Goal: Task Accomplishment & Management: Manage account settings

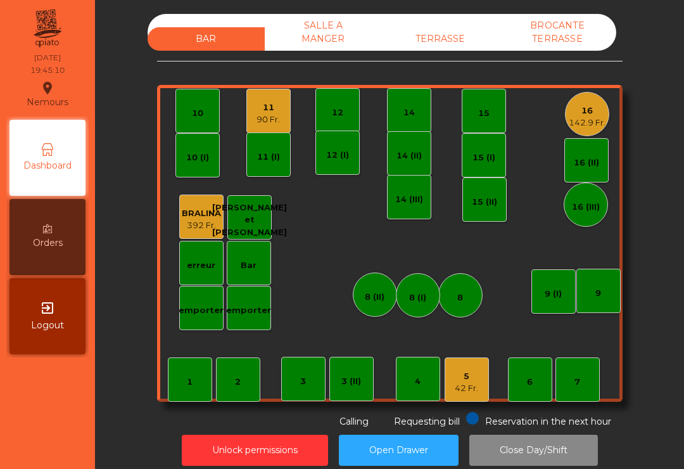
click at [586, 110] on div "16" at bounding box center [587, 110] width 37 height 13
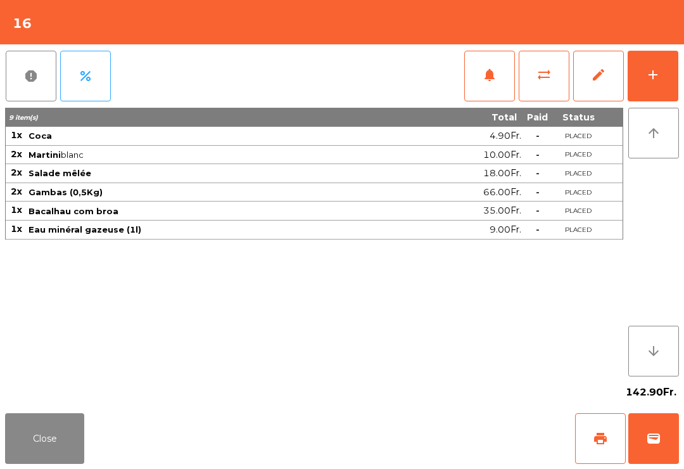
click at [498, 92] on button "notifications" at bounding box center [489, 76] width 51 height 51
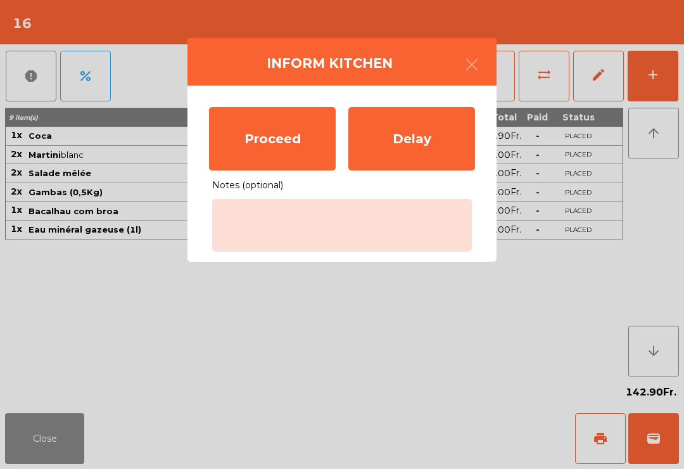
click at [295, 147] on div "Proceed" at bounding box center [272, 138] width 127 height 63
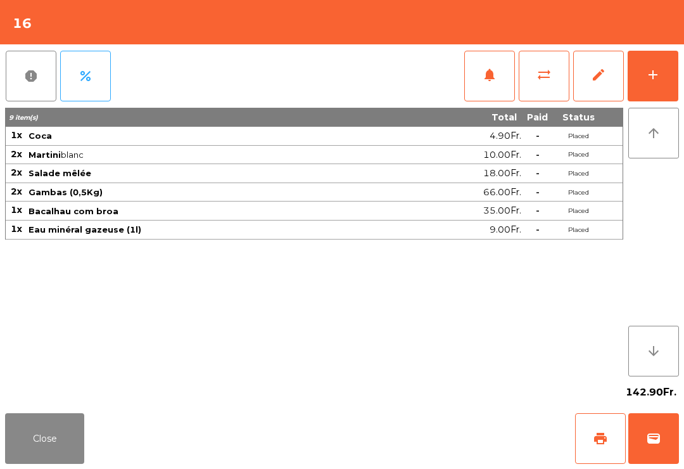
click at [20, 461] on button "Close" at bounding box center [44, 438] width 79 height 51
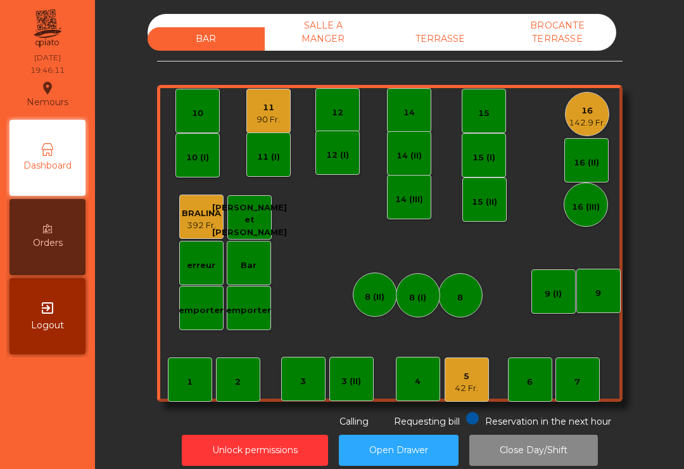
click at [445, 44] on div "TERRASSE" at bounding box center [440, 38] width 117 height 23
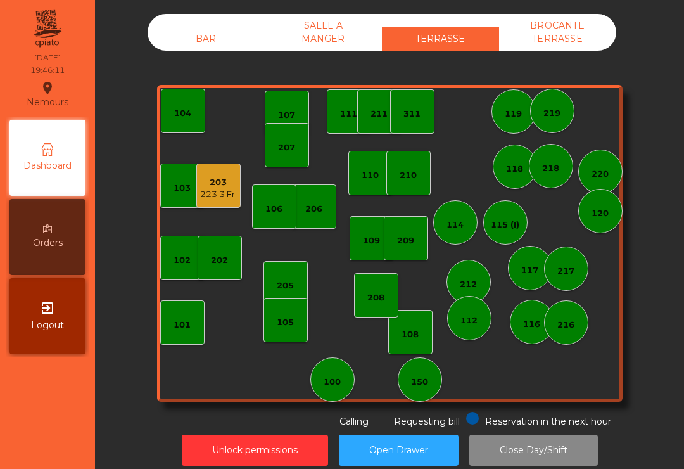
click at [227, 202] on div "203 223.3 Fr." at bounding box center [218, 185] width 44 height 44
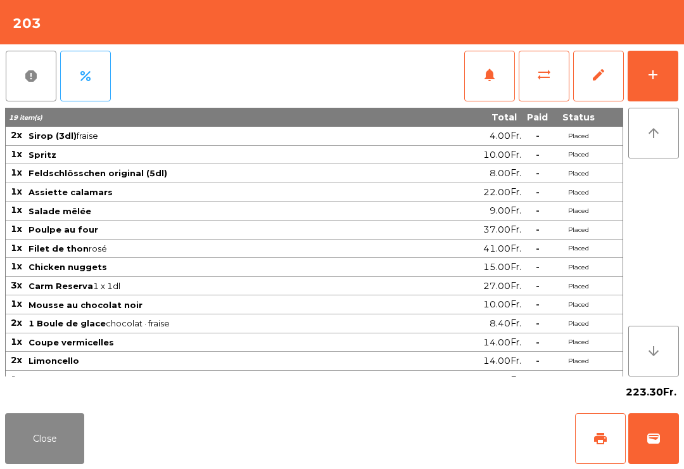
click at [563, 433] on div "Close print wallet" at bounding box center [342, 438] width 684 height 61
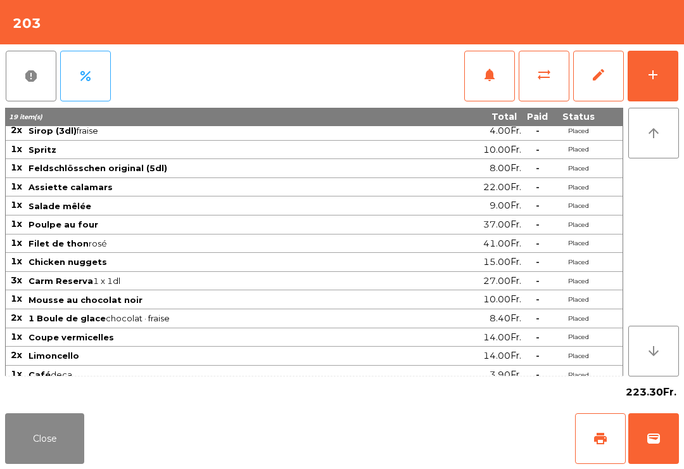
scroll to position [5, 0]
click at [602, 438] on span "print" at bounding box center [600, 438] width 15 height 15
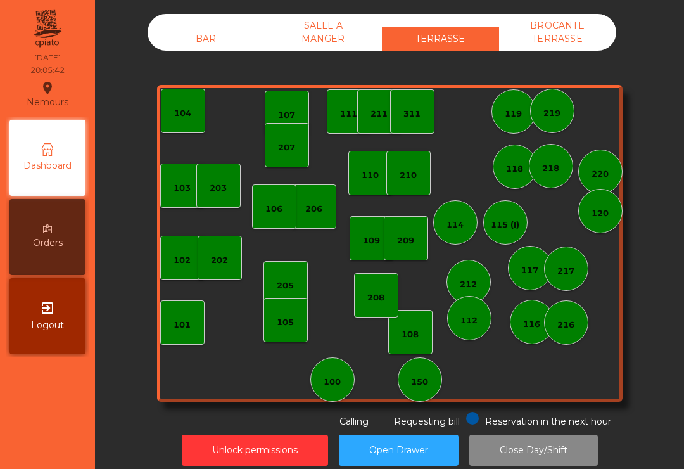
click at [219, 60] on div "BAR SALLE A MANGER TERRASSE BROCANTE TERRASSE 103 102 101 202 206 104 205 108 1…" at bounding box center [389, 221] width 465 height 414
click at [193, 49] on div "BAR" at bounding box center [206, 38] width 117 height 23
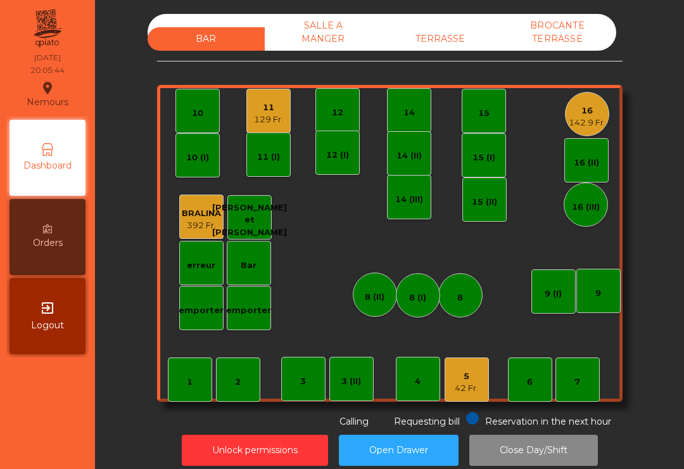
click at [602, 288] on div "9" at bounding box center [598, 290] width 44 height 44
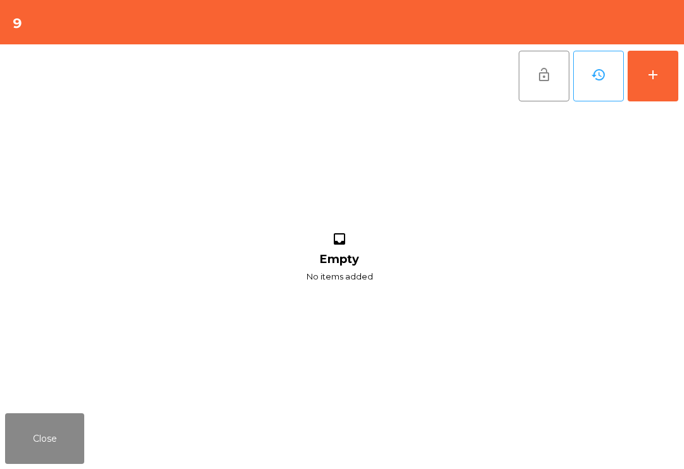
click at [650, 80] on div "add" at bounding box center [652, 74] width 15 height 15
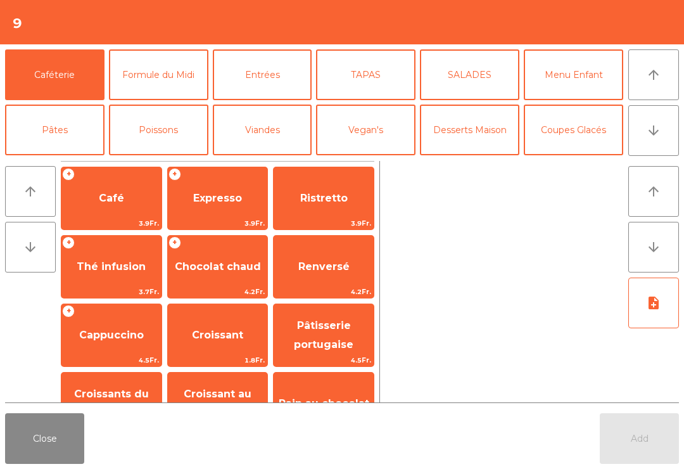
click at [640, 129] on button "arrow_downward" at bounding box center [653, 130] width 51 height 51
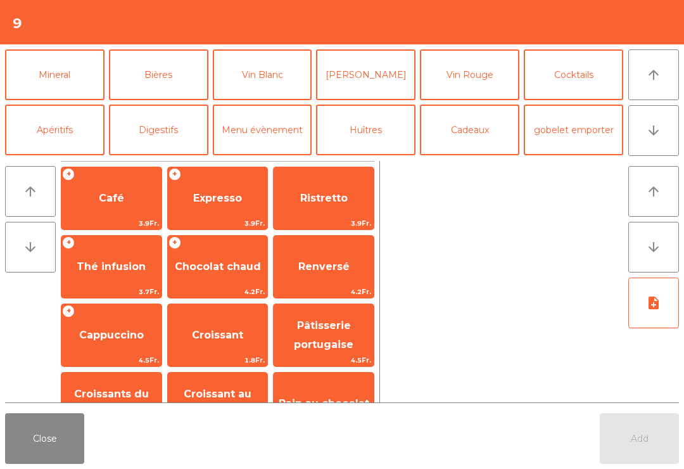
click at [70, 76] on button "Mineral" at bounding box center [54, 74] width 99 height 51
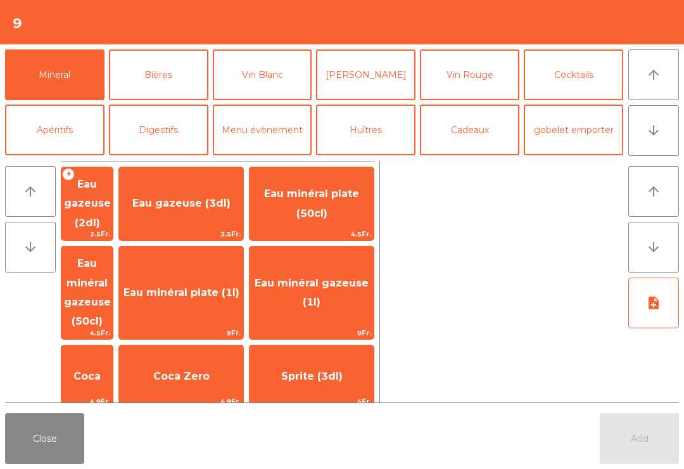
click at [351, 202] on span "Eau minéral plate (50cl)" at bounding box center [311, 204] width 124 height 54
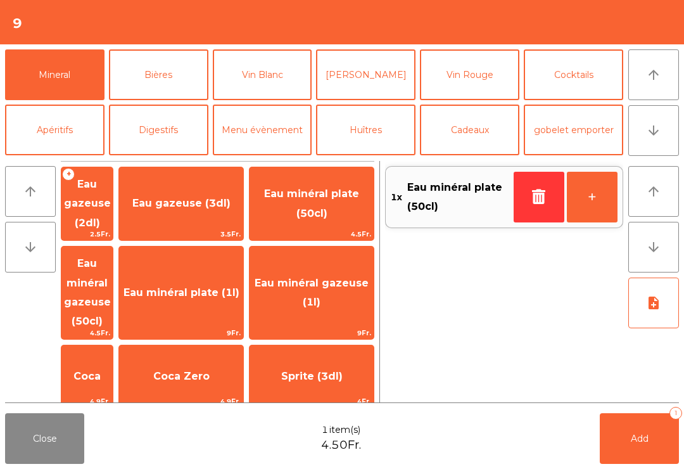
click at [636, 446] on button "Add 1" at bounding box center [639, 438] width 79 height 51
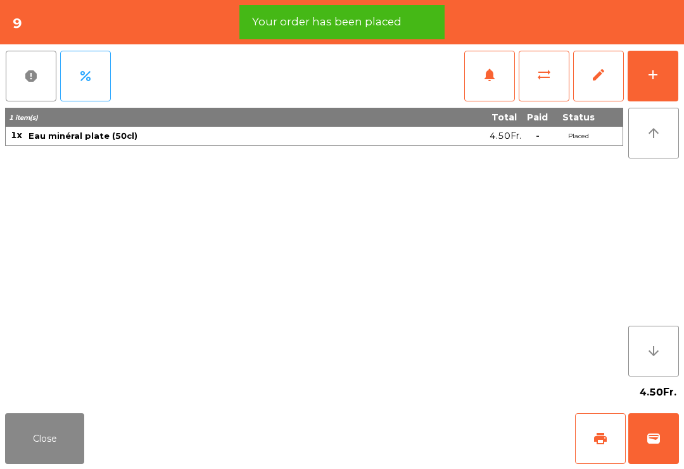
click at [42, 438] on button "Close" at bounding box center [44, 438] width 79 height 51
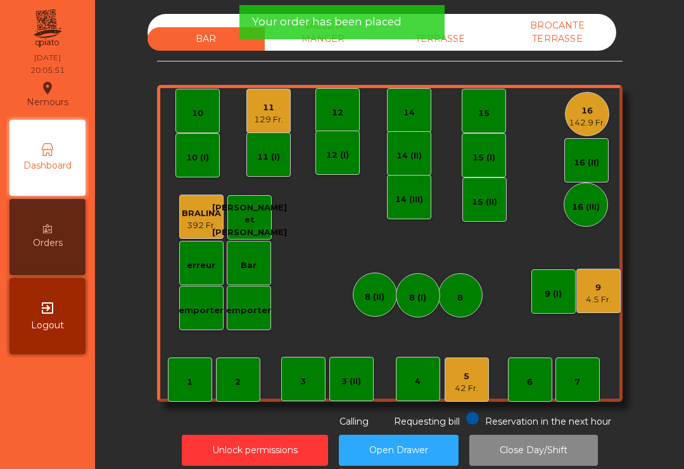
click at [463, 374] on div "5" at bounding box center [466, 376] width 23 height 13
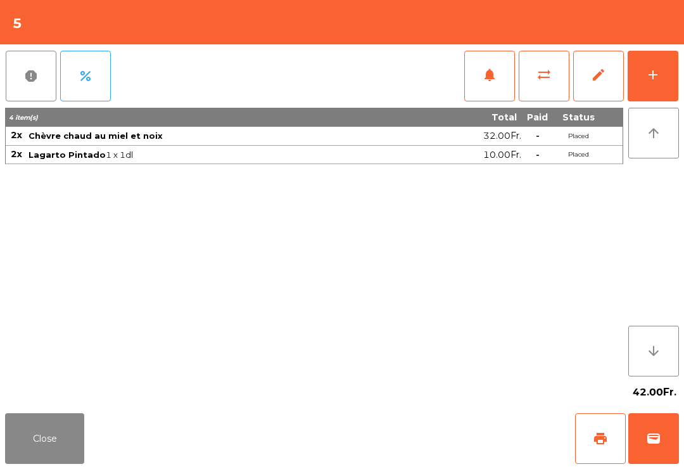
click at [652, 73] on div "add" at bounding box center [652, 74] width 15 height 15
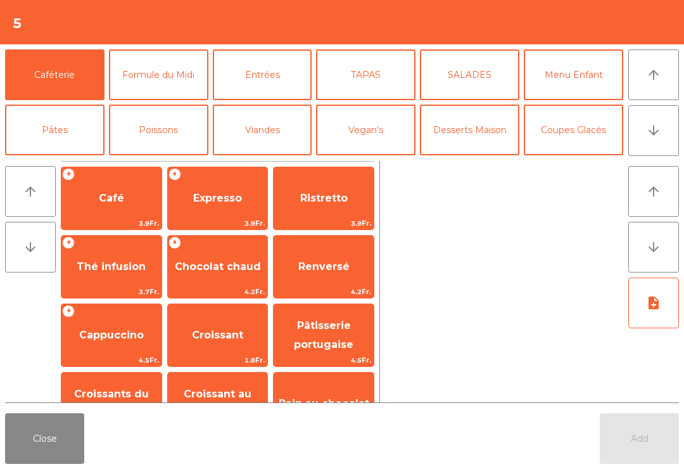
click at [224, 200] on span "Expresso" at bounding box center [217, 198] width 49 height 12
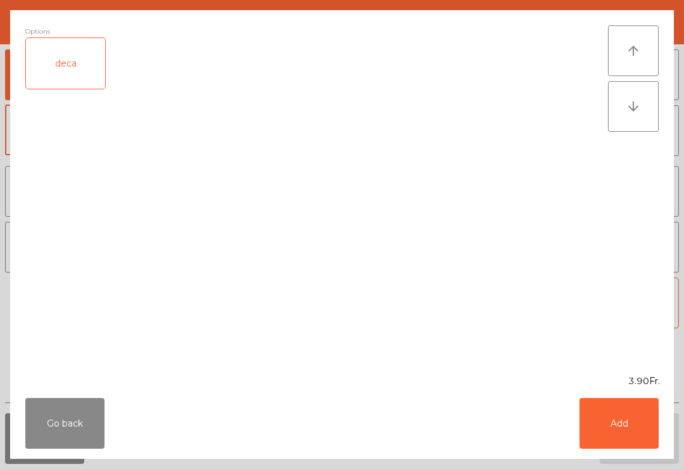
click at [636, 427] on button "Add" at bounding box center [618, 423] width 79 height 51
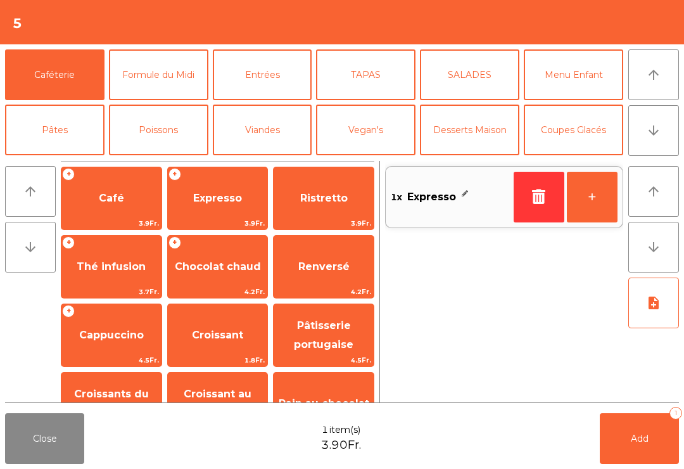
click at [588, 205] on button "+" at bounding box center [592, 197] width 51 height 51
click at [648, 432] on button "Add 2" at bounding box center [639, 438] width 79 height 51
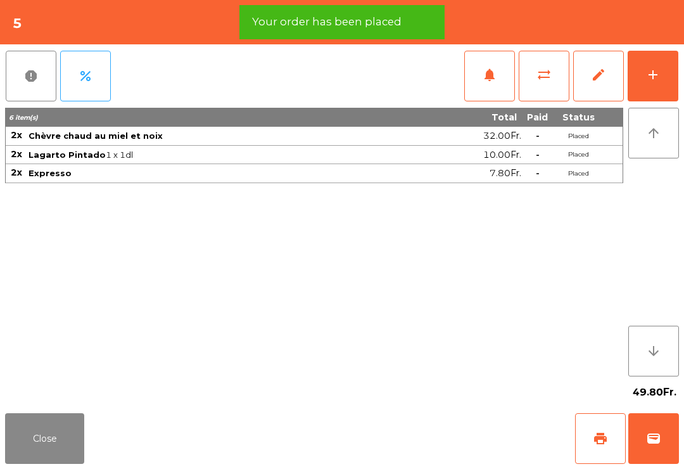
click at [35, 436] on button "Close" at bounding box center [44, 438] width 79 height 51
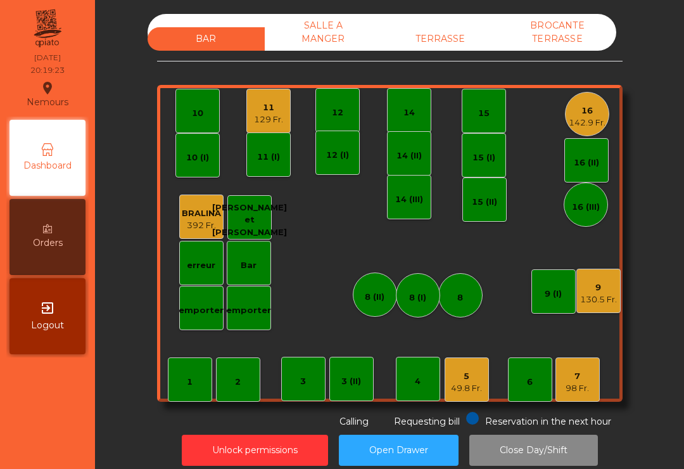
click at [451, 400] on div "5 49.8 Fr." at bounding box center [467, 379] width 44 height 44
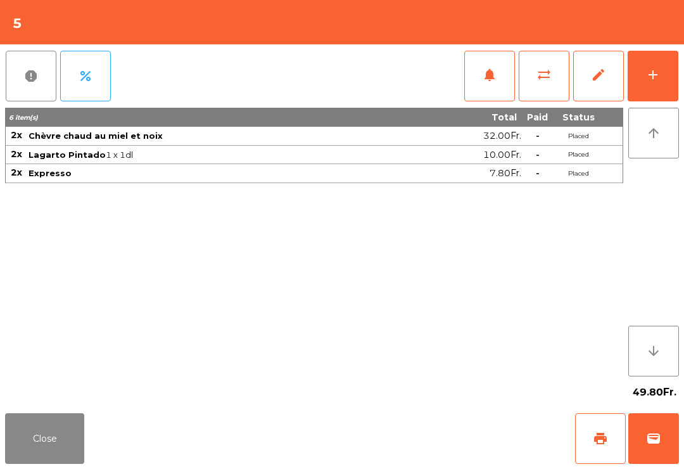
click at [588, 439] on button "print" at bounding box center [600, 438] width 51 height 51
click at [669, 454] on button "wallet" at bounding box center [653, 438] width 51 height 51
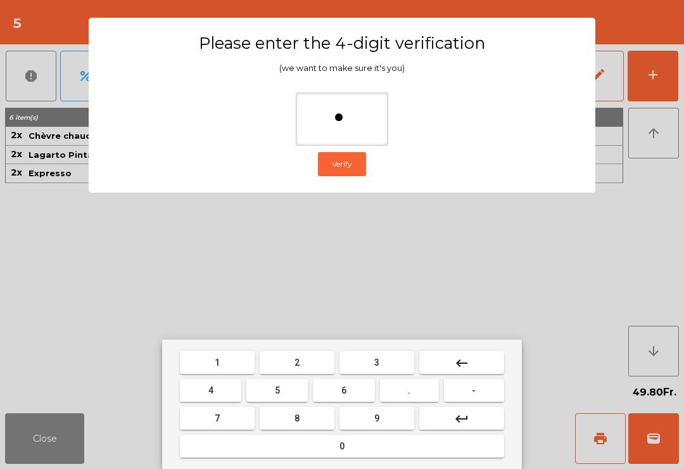
type input "**"
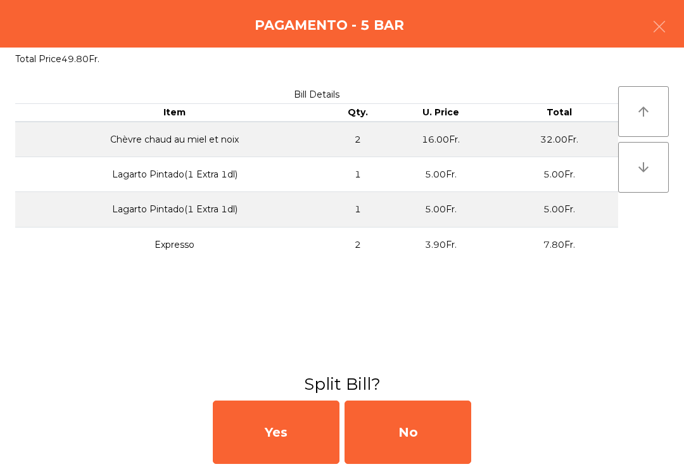
click at [410, 437] on div "No" at bounding box center [407, 431] width 127 height 63
click at [403, 443] on div "No" at bounding box center [407, 431] width 127 height 63
click at [408, 442] on div "No" at bounding box center [407, 431] width 127 height 63
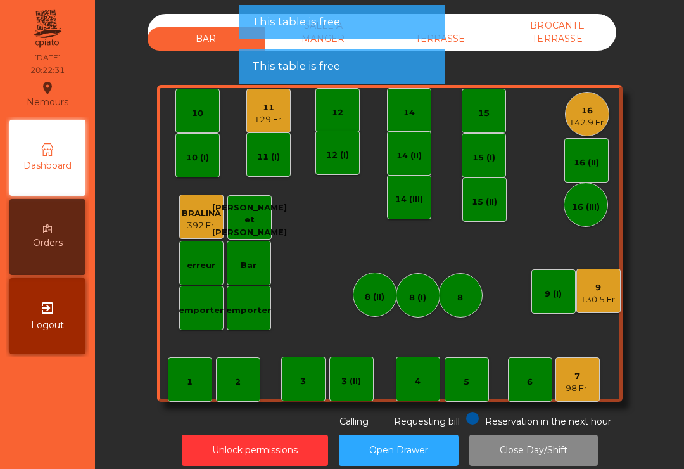
click at [272, 127] on div "11 129 Fr." at bounding box center [268, 111] width 44 height 44
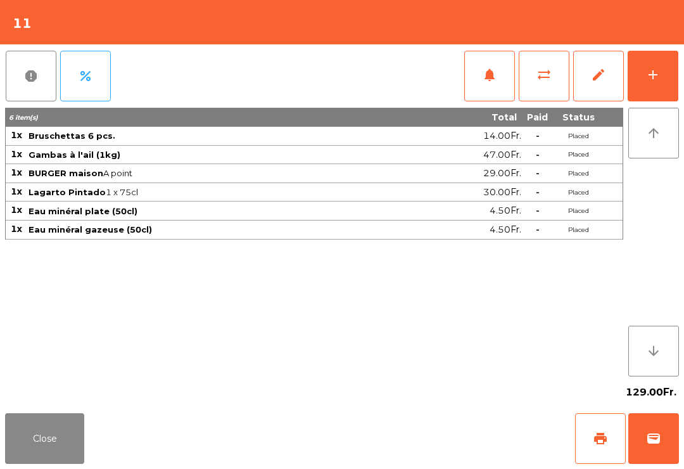
click at [82, 414] on button "Close" at bounding box center [44, 438] width 79 height 51
